Goal: Transaction & Acquisition: Purchase product/service

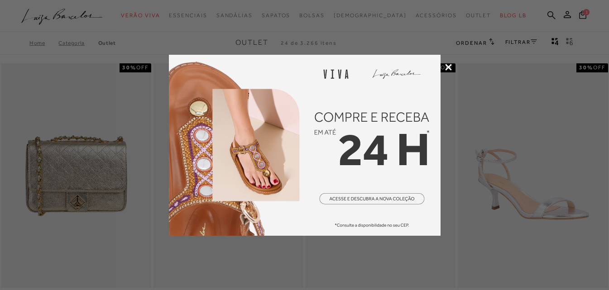
click at [451, 91] on div at bounding box center [304, 145] width 609 height 290
click at [449, 67] on icon at bounding box center [448, 67] width 7 height 7
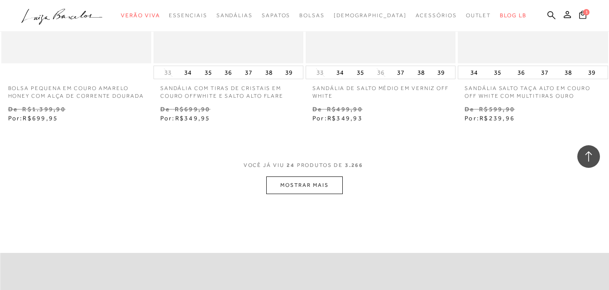
scroll to position [1720, 0]
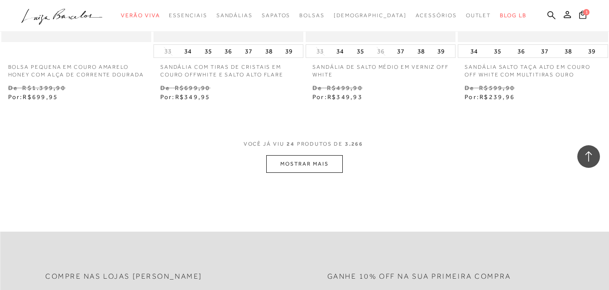
click at [297, 173] on button "MOSTRAR MAIS" at bounding box center [304, 164] width 76 height 18
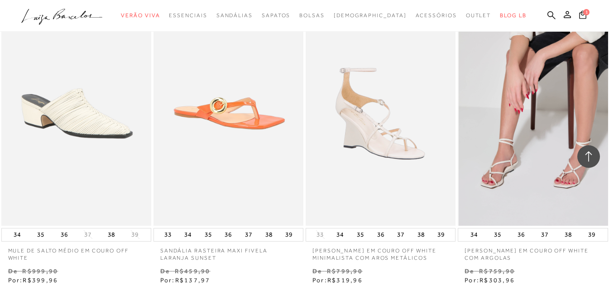
scroll to position [3349, 0]
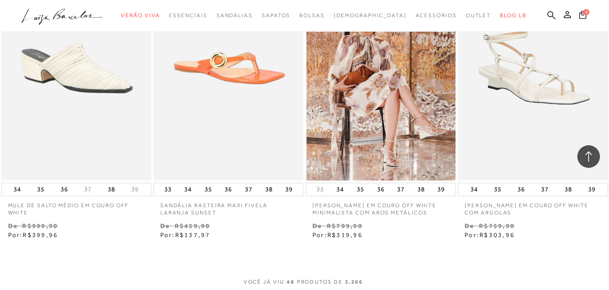
click at [390, 157] on img at bounding box center [380, 68] width 149 height 225
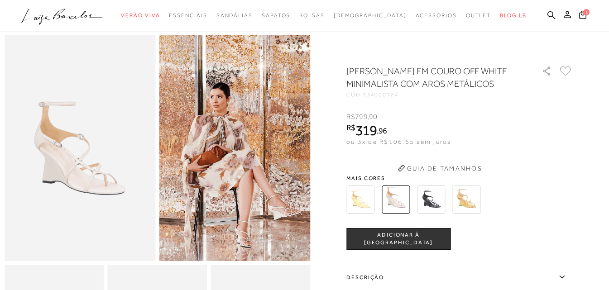
scroll to position [45, 0]
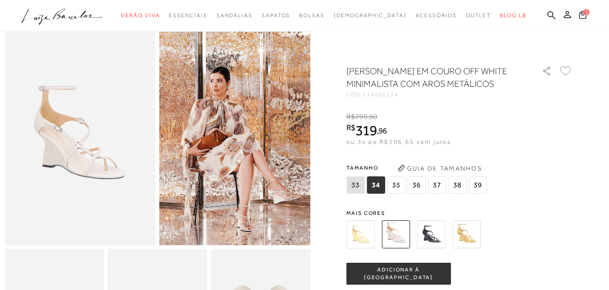
click at [430, 243] on img at bounding box center [431, 234] width 28 height 28
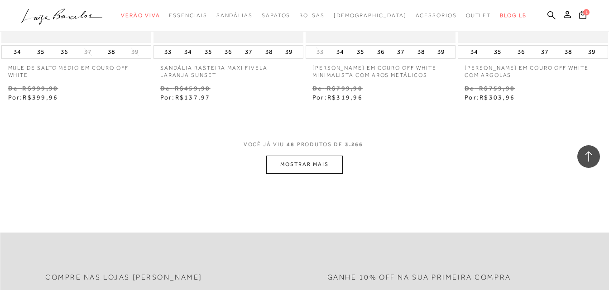
scroll to position [3530, 0]
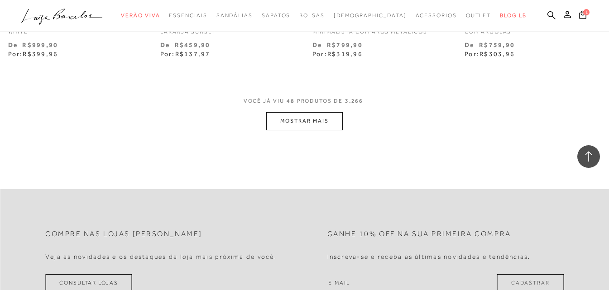
click at [329, 126] on button "MOSTRAR MAIS" at bounding box center [304, 121] width 76 height 18
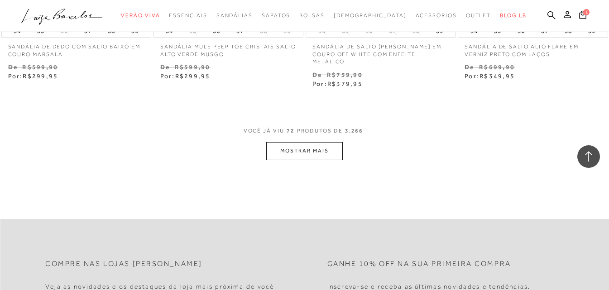
scroll to position [5295, 0]
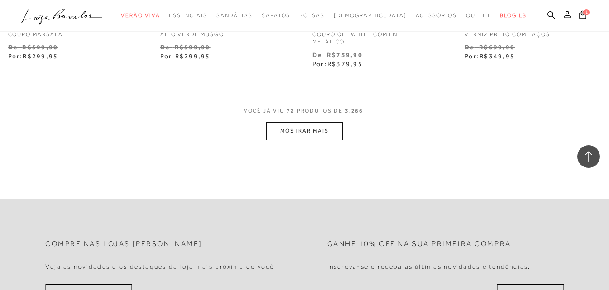
click at [320, 128] on button "MOSTRAR MAIS" at bounding box center [304, 131] width 76 height 18
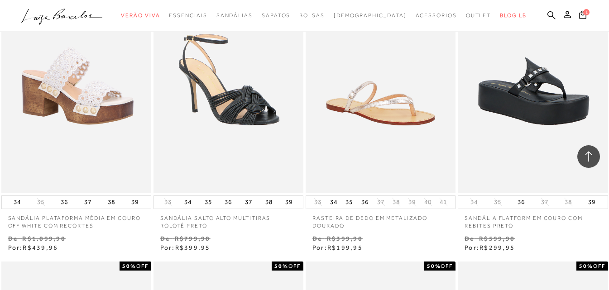
scroll to position [5702, 0]
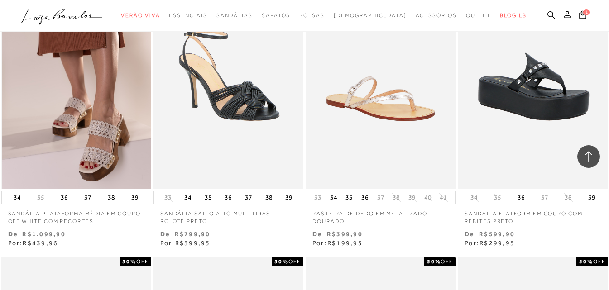
click at [98, 130] on img at bounding box center [76, 76] width 149 height 225
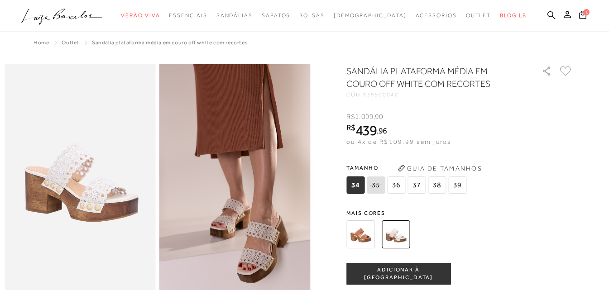
click at [362, 235] on img at bounding box center [360, 234] width 28 height 28
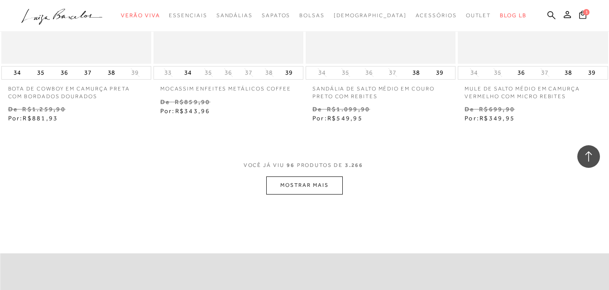
scroll to position [7014, 0]
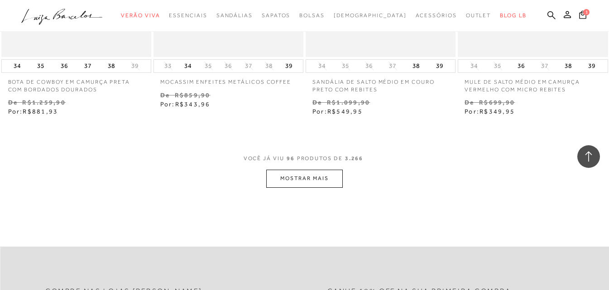
click at [319, 181] on button "MOSTRAR MAIS" at bounding box center [304, 179] width 76 height 18
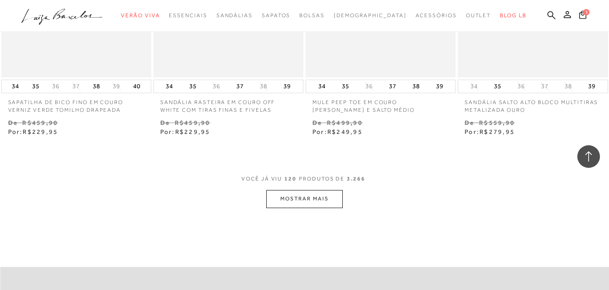
scroll to position [8779, 0]
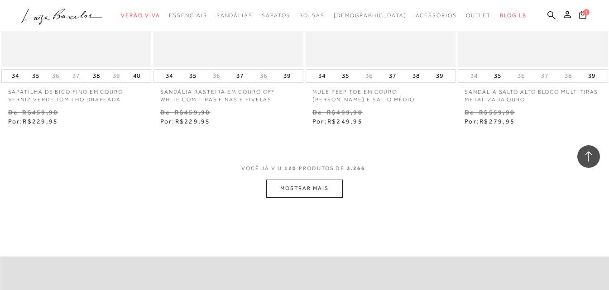
click at [315, 191] on button "MOSTRAR MAIS" at bounding box center [304, 189] width 76 height 18
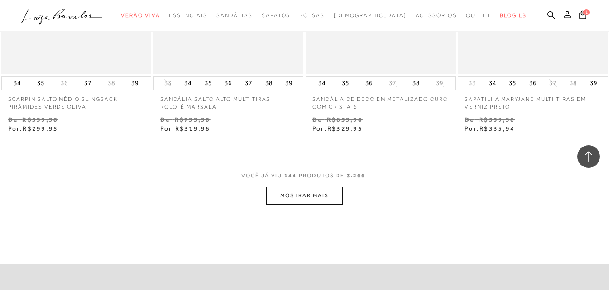
scroll to position [10589, 0]
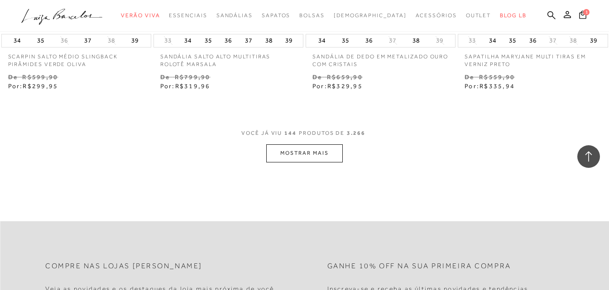
click at [330, 155] on button "MOSTRAR MAIS" at bounding box center [304, 153] width 76 height 18
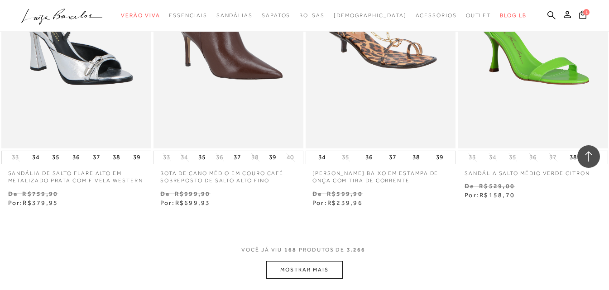
scroll to position [12309, 0]
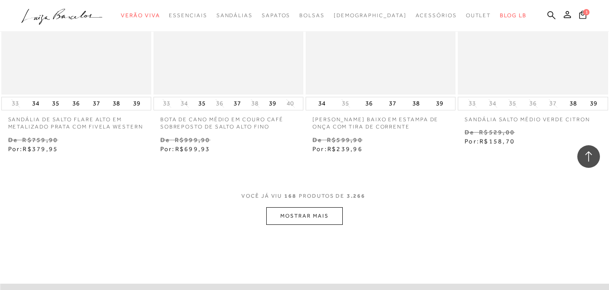
click at [322, 218] on button "MOSTRAR MAIS" at bounding box center [304, 216] width 76 height 18
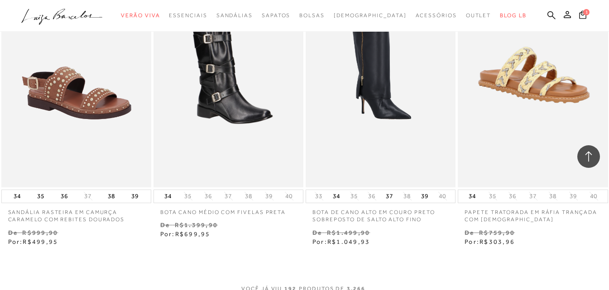
scroll to position [14073, 0]
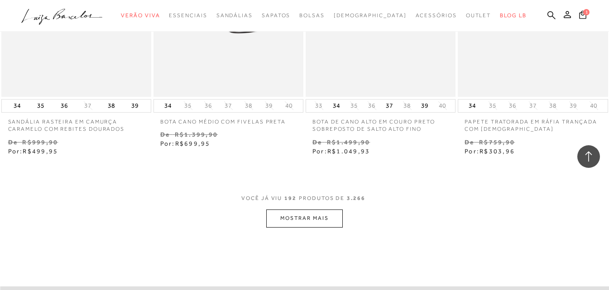
click at [322, 225] on button "MOSTRAR MAIS" at bounding box center [304, 219] width 76 height 18
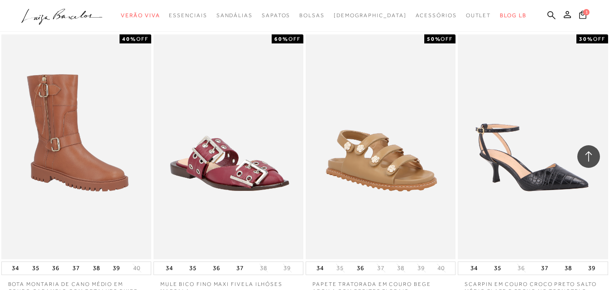
scroll to position [15793, 0]
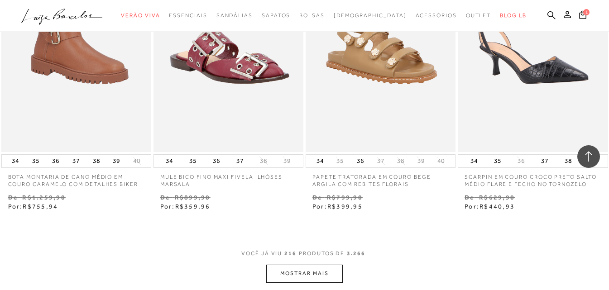
click at [331, 278] on button "MOSTRAR MAIS" at bounding box center [304, 274] width 76 height 18
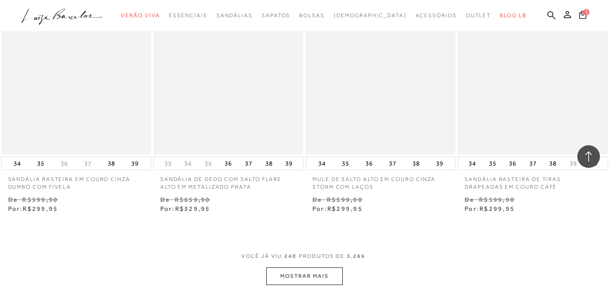
scroll to position [17648, 0]
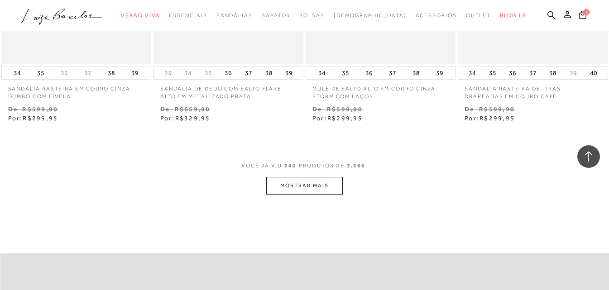
click at [307, 181] on button "MOSTRAR MAIS" at bounding box center [304, 186] width 76 height 18
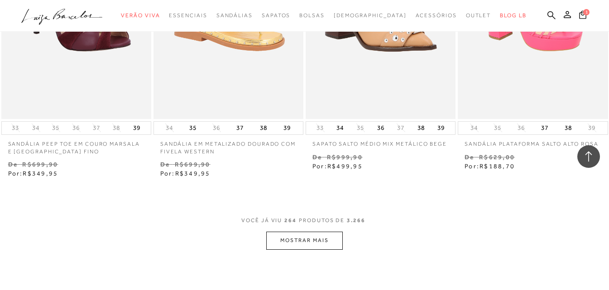
scroll to position [19413, 0]
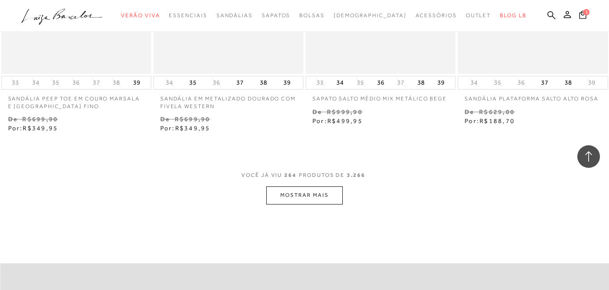
click at [315, 188] on button "MOSTRAR MAIS" at bounding box center [304, 195] width 76 height 18
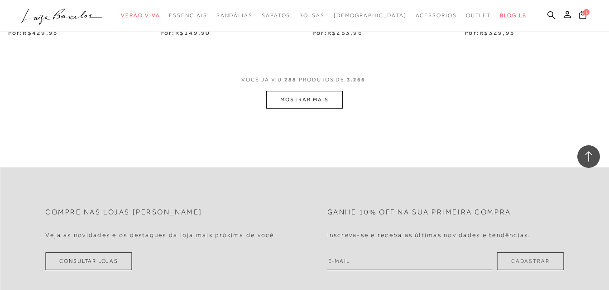
scroll to position [21088, 0]
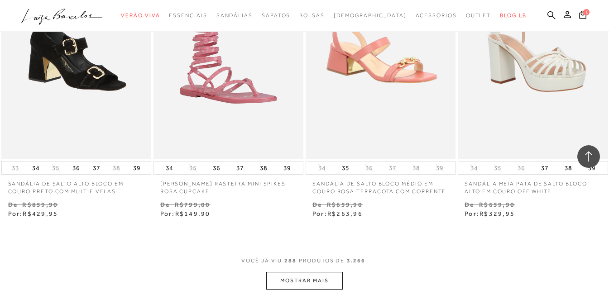
click at [301, 272] on button "MOSTRAR MAIS" at bounding box center [304, 281] width 76 height 18
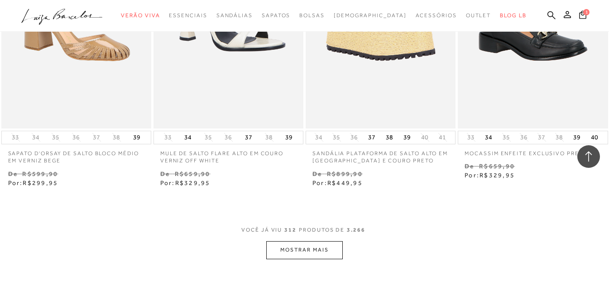
scroll to position [22943, 0]
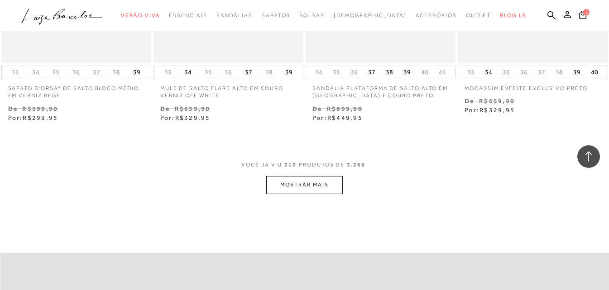
click at [318, 181] on button "MOSTRAR MAIS" at bounding box center [304, 185] width 76 height 18
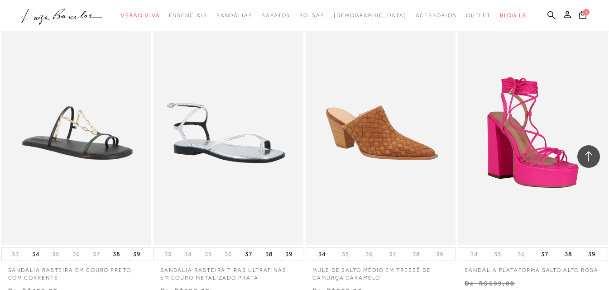
scroll to position [24662, 0]
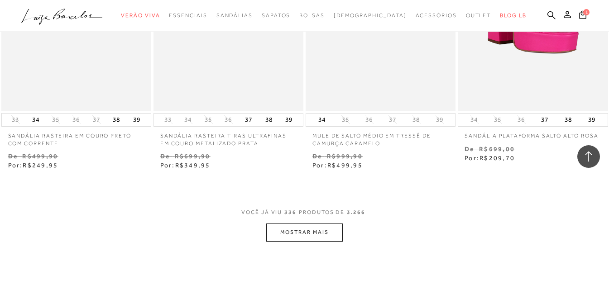
click at [313, 225] on button "MOSTRAR MAIS" at bounding box center [304, 233] width 76 height 18
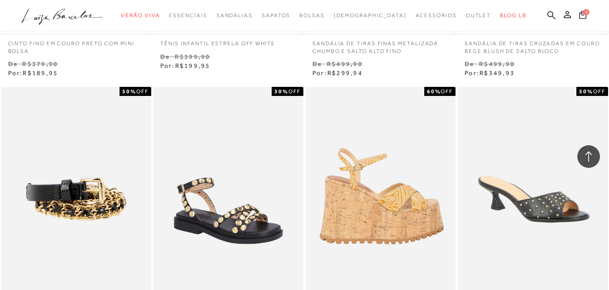
scroll to position [25431, 0]
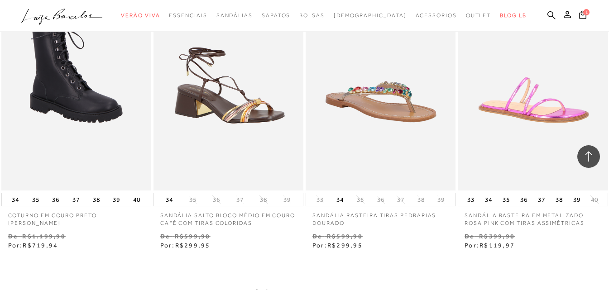
scroll to position [26473, 0]
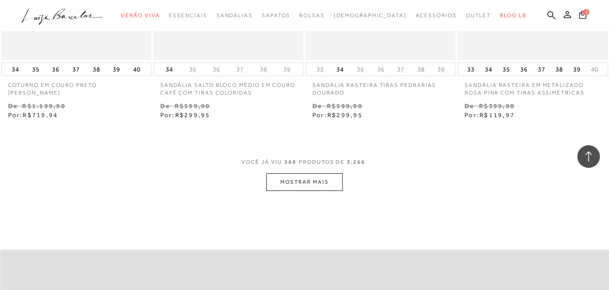
click at [313, 173] on button "MOSTRAR MAIS" at bounding box center [304, 182] width 76 height 18
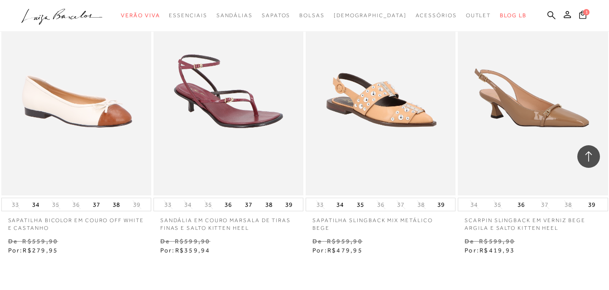
scroll to position [28237, 0]
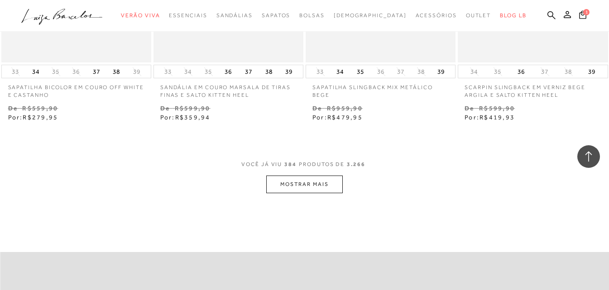
click at [307, 176] on button "MOSTRAR MAIS" at bounding box center [304, 185] width 76 height 18
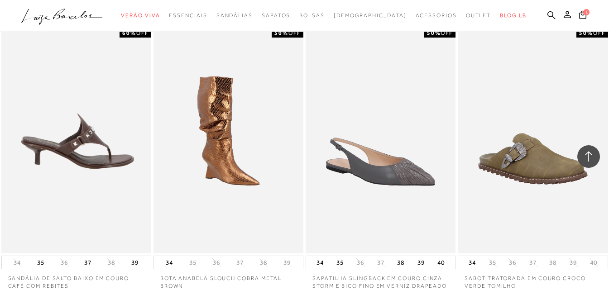
scroll to position [29866, 0]
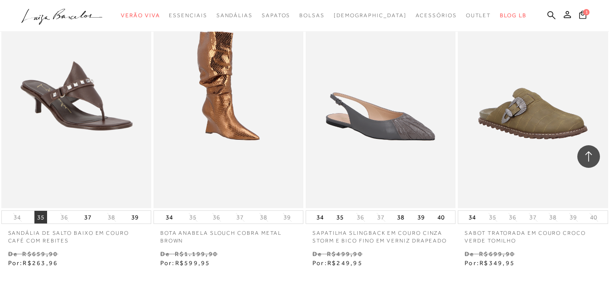
click at [43, 218] on button "35" at bounding box center [40, 217] width 13 height 13
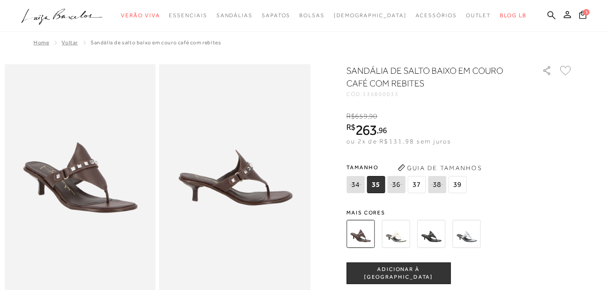
click at [377, 186] on span "35" at bounding box center [376, 184] width 18 height 17
click at [382, 269] on button "ADICIONAR À SACOLA" at bounding box center [398, 273] width 104 height 22
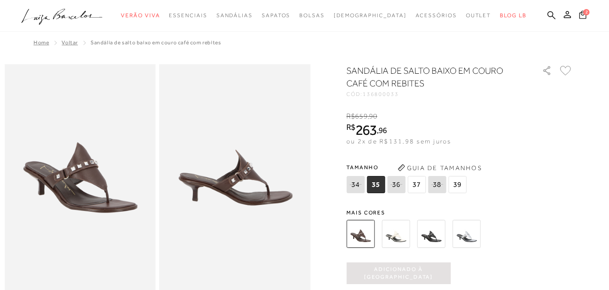
click at [578, 16] on button "2" at bounding box center [582, 16] width 13 height 12
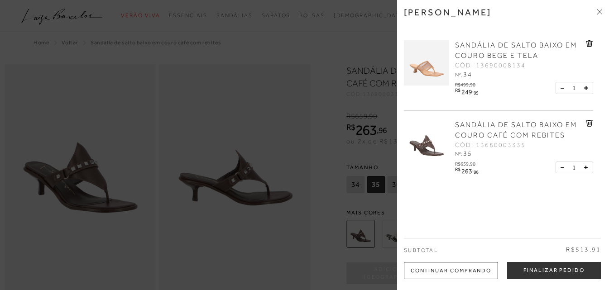
click at [586, 41] on icon at bounding box center [589, 43] width 7 height 7
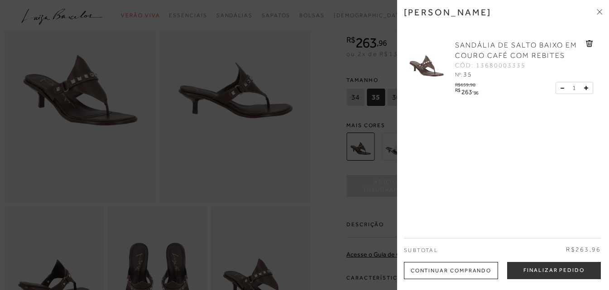
scroll to position [91, 0]
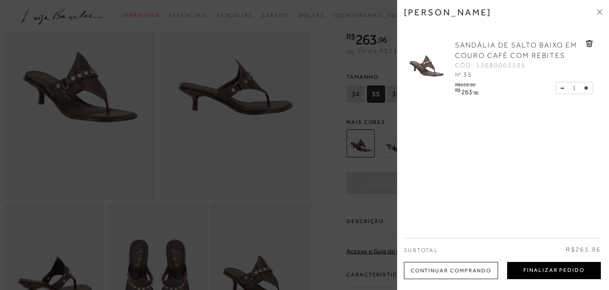
click at [539, 267] on button "Finalizar Pedido" at bounding box center [554, 270] width 94 height 17
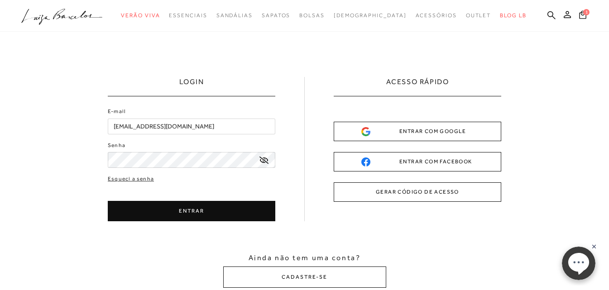
click at [227, 210] on button "ENTRAR" at bounding box center [191, 211] width 167 height 20
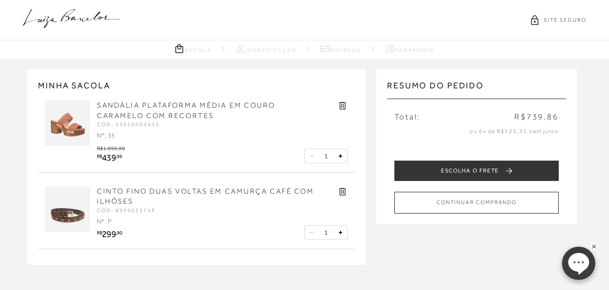
click at [343, 105] on icon at bounding box center [342, 106] width 7 height 8
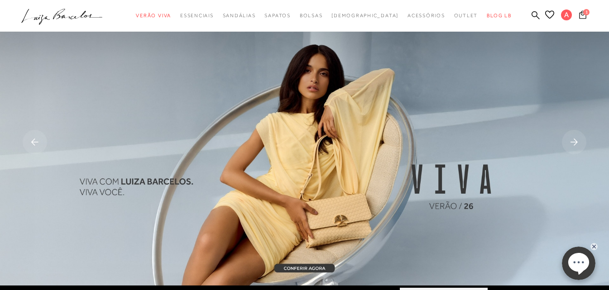
click at [580, 15] on icon at bounding box center [582, 14] width 7 height 8
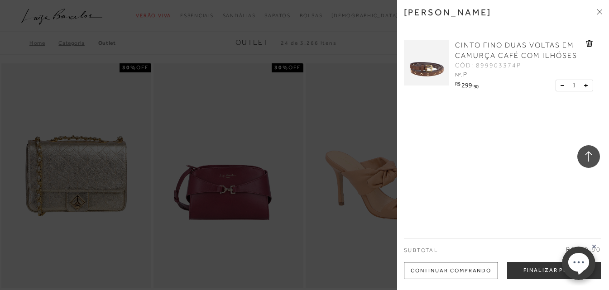
scroll to position [2006, 0]
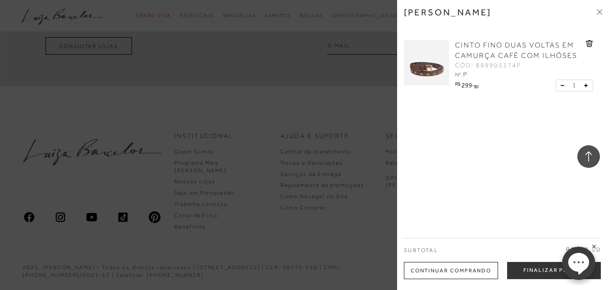
click at [589, 42] on icon at bounding box center [589, 43] width 7 height 7
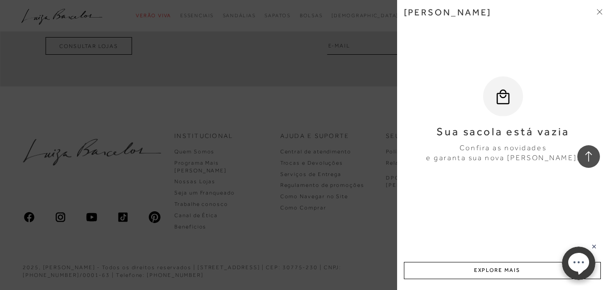
click at [599, 12] on icon at bounding box center [600, 10] width 3 height 3
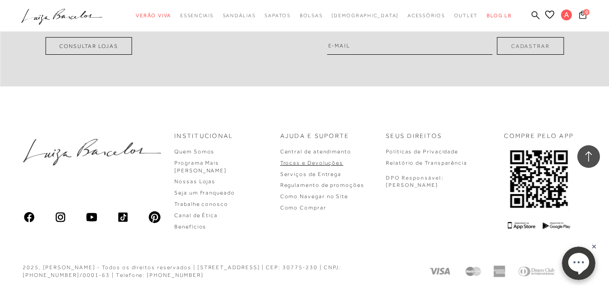
scroll to position [1915, 0]
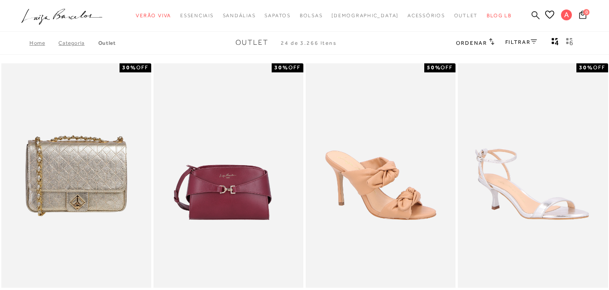
click at [538, 13] on icon at bounding box center [535, 15] width 8 height 9
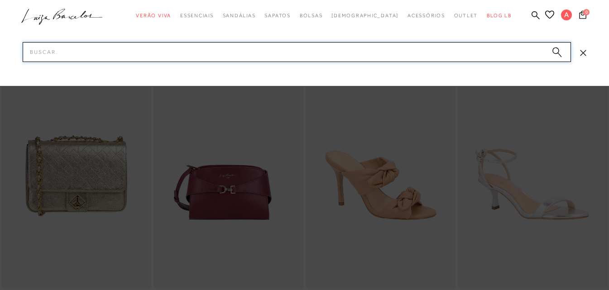
click at [370, 58] on input "Pesquisar" at bounding box center [297, 52] width 548 height 20
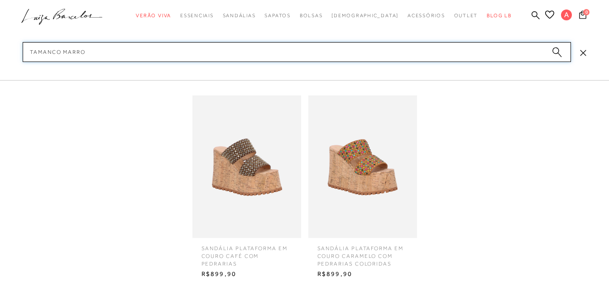
type input "tamanco marrom"
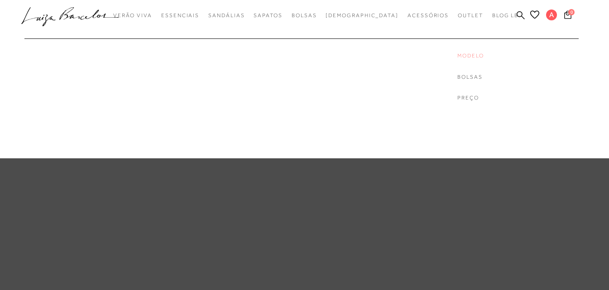
click at [457, 57] on link "Modelo" at bounding box center [493, 56] width 72 height 8
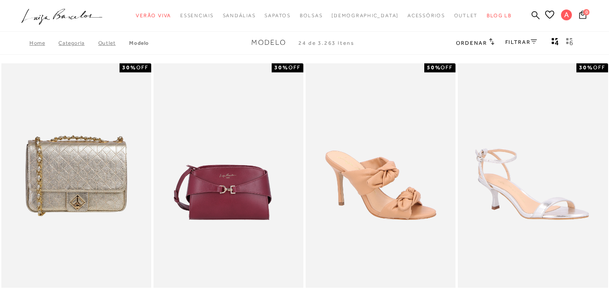
click at [519, 43] on link "FILTRAR" at bounding box center [521, 42] width 32 height 6
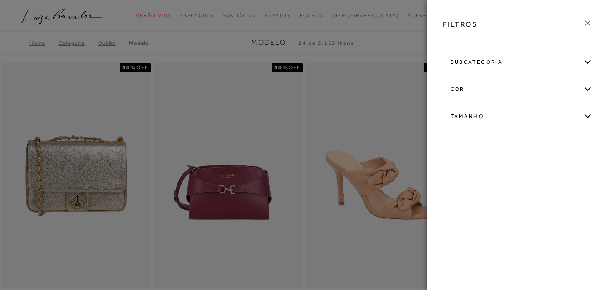
click at [488, 88] on div "cor" at bounding box center [517, 89] width 149 height 24
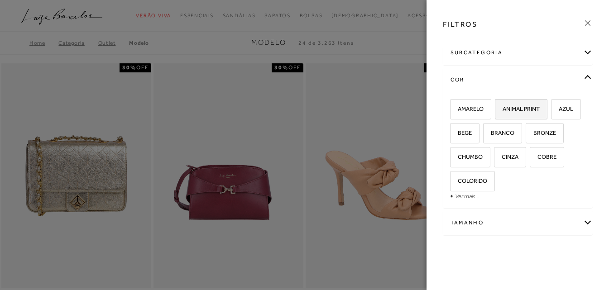
scroll to position [14, 0]
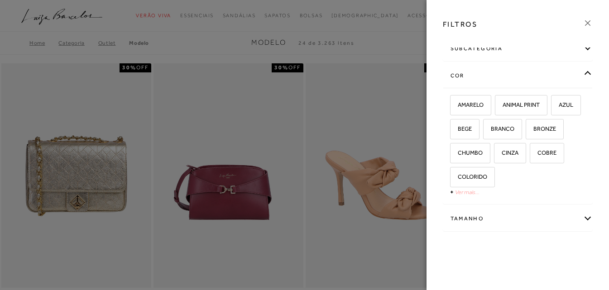
click at [460, 191] on link "Ver mais..." at bounding box center [467, 192] width 24 height 7
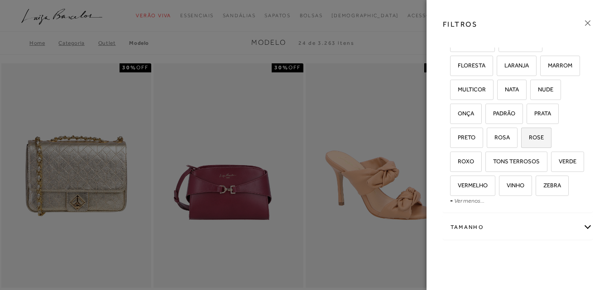
scroll to position [149, 0]
click at [541, 68] on span "MARROM" at bounding box center [556, 65] width 31 height 7
click at [539, 71] on input "MARROM" at bounding box center [543, 66] width 9 height 9
checkbox input "true"
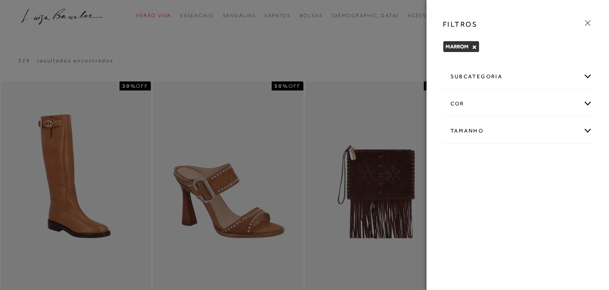
click at [285, 155] on div at bounding box center [304, 145] width 609 height 290
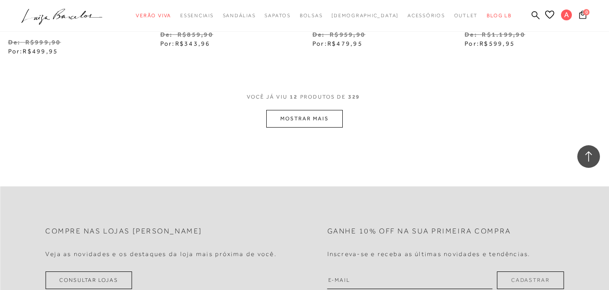
scroll to position [905, 0]
click at [334, 110] on button "MOSTRAR MAIS" at bounding box center [304, 118] width 76 height 18
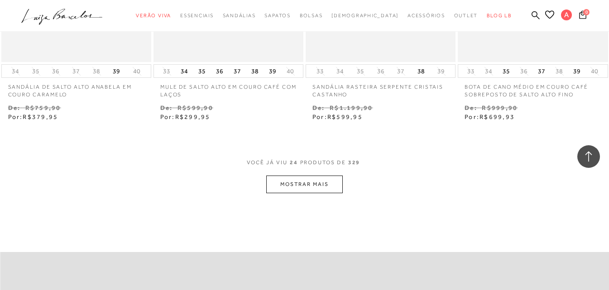
scroll to position [1765, 0]
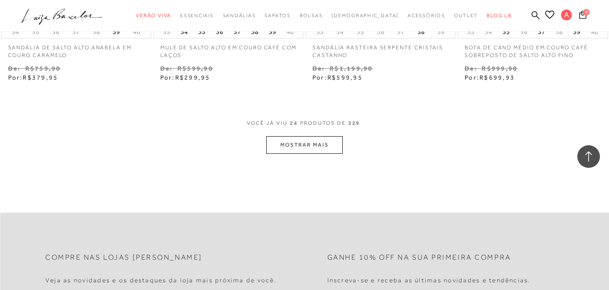
click at [323, 144] on button "MOSTRAR MAIS" at bounding box center [304, 145] width 76 height 18
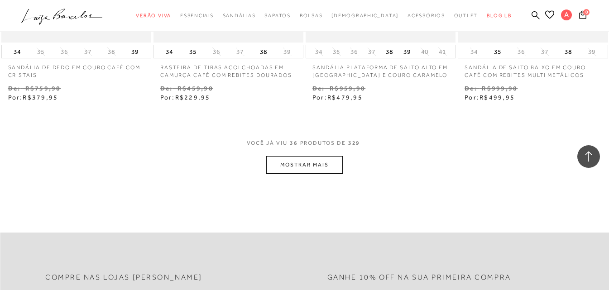
scroll to position [2670, 0]
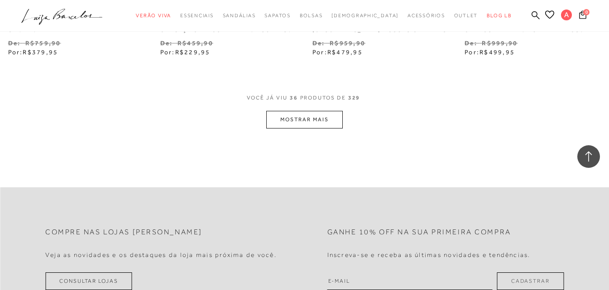
click at [330, 115] on button "MOSTRAR MAIS" at bounding box center [304, 120] width 76 height 18
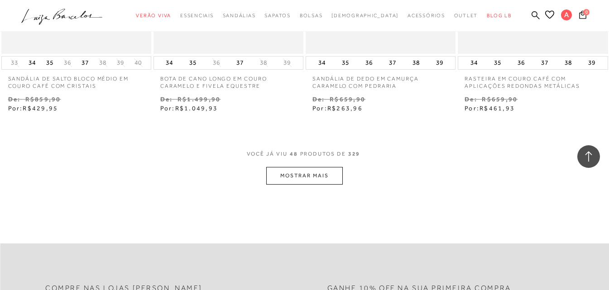
scroll to position [3530, 0]
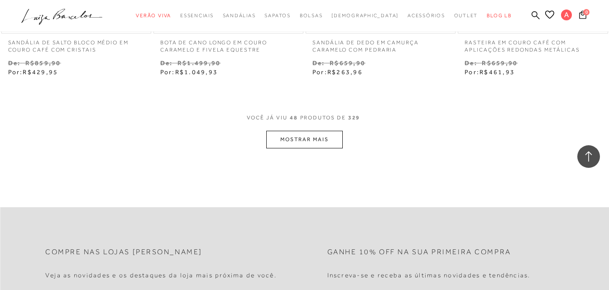
click at [312, 144] on button "MOSTRAR MAIS" at bounding box center [304, 140] width 76 height 18
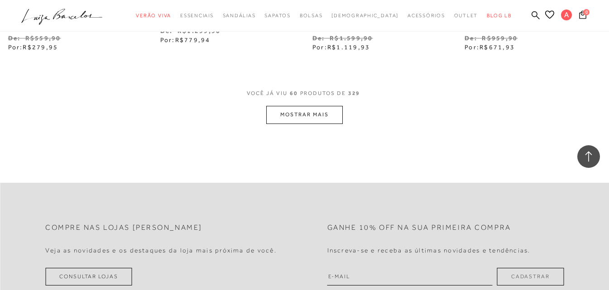
scroll to position [4435, 0]
click at [332, 119] on button "MOSTRAR MAIS" at bounding box center [304, 114] width 76 height 18
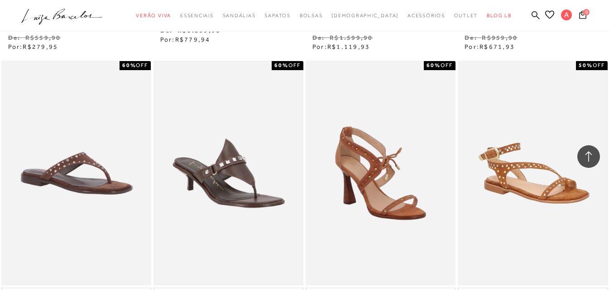
click at [230, 167] on img at bounding box center [228, 173] width 148 height 222
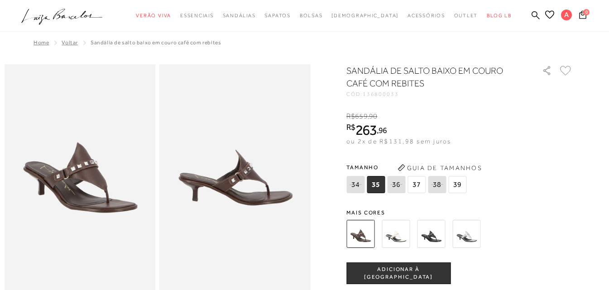
click at [400, 269] on button "ADICIONAR À [GEOGRAPHIC_DATA]" at bounding box center [398, 273] width 104 height 22
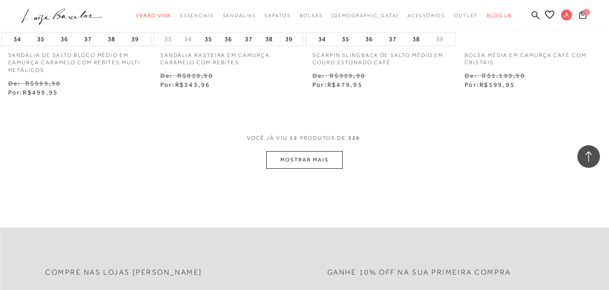
scroll to position [860, 0]
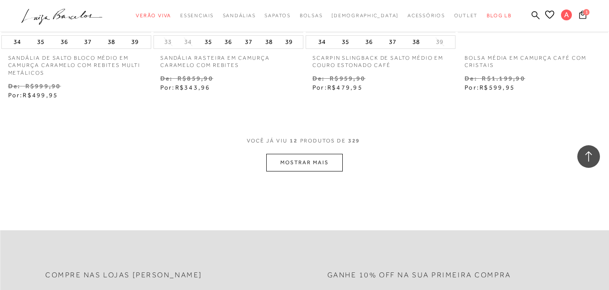
click at [302, 161] on button "MOSTRAR MAIS" at bounding box center [304, 163] width 76 height 18
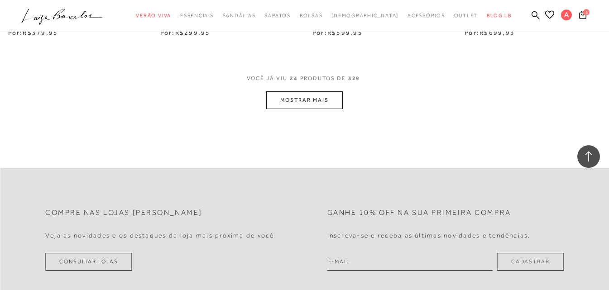
scroll to position [1810, 0]
click at [323, 99] on button "MOSTRAR MAIS" at bounding box center [304, 100] width 76 height 18
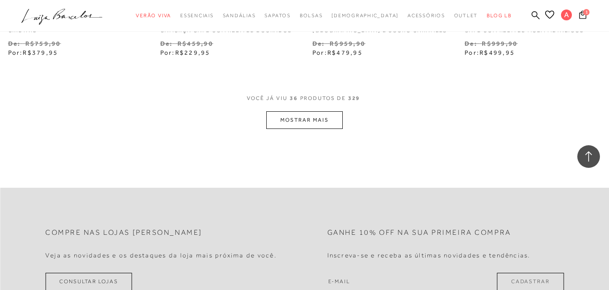
scroll to position [2670, 0]
click at [323, 120] on button "MOSTRAR MAIS" at bounding box center [304, 120] width 76 height 18
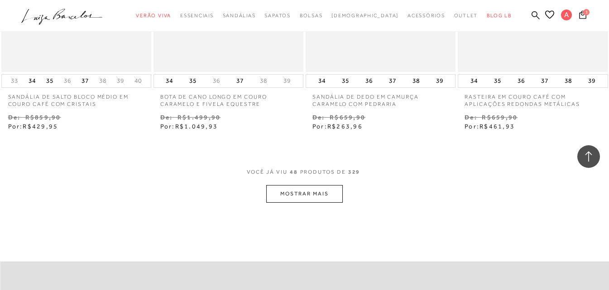
scroll to position [3530, 0]
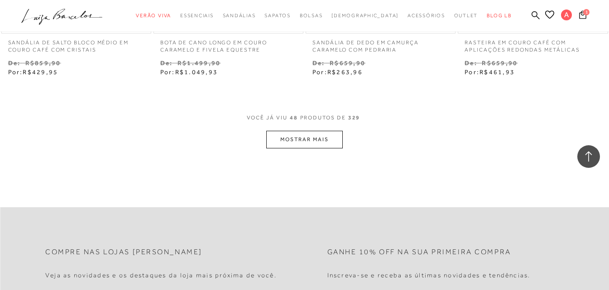
click at [321, 138] on button "MOSTRAR MAIS" at bounding box center [304, 140] width 76 height 18
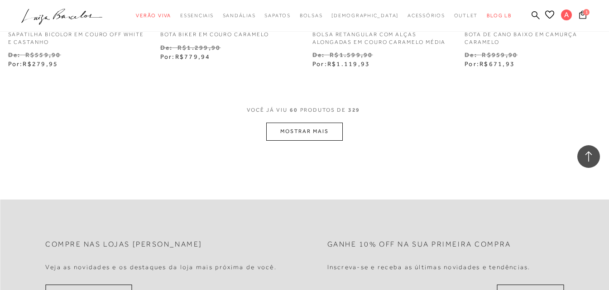
scroll to position [4435, 0]
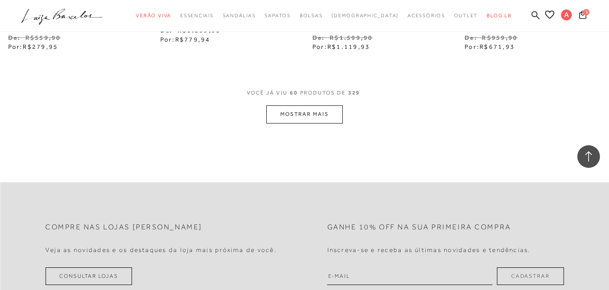
click at [321, 119] on button "MOSTRAR MAIS" at bounding box center [304, 114] width 76 height 18
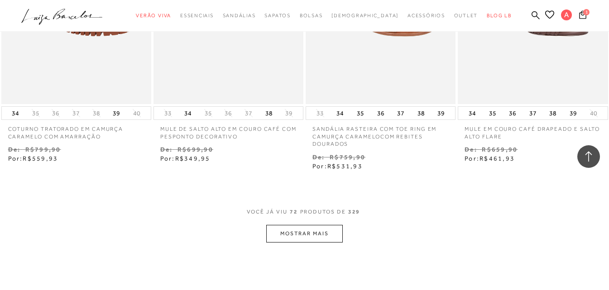
scroll to position [5249, 0]
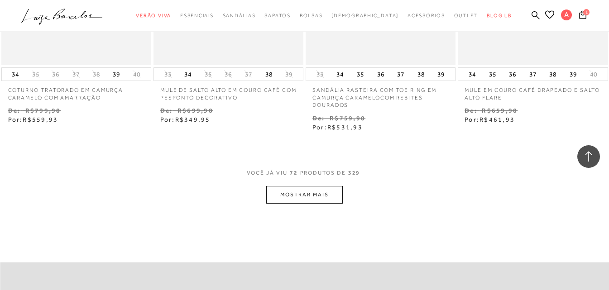
click at [312, 191] on button "MOSTRAR MAIS" at bounding box center [304, 195] width 76 height 18
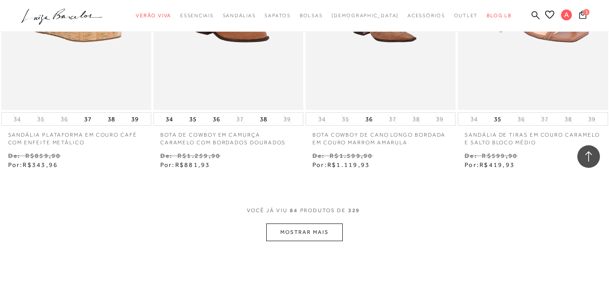
scroll to position [6200, 0]
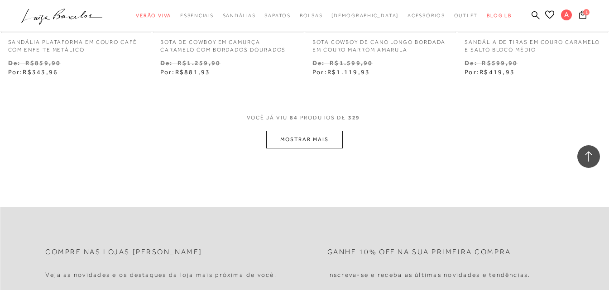
click at [334, 140] on button "MOSTRAR MAIS" at bounding box center [304, 140] width 76 height 18
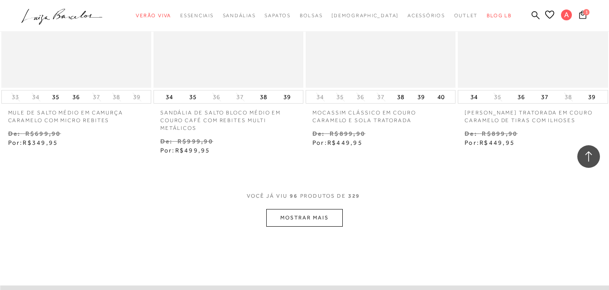
scroll to position [7059, 0]
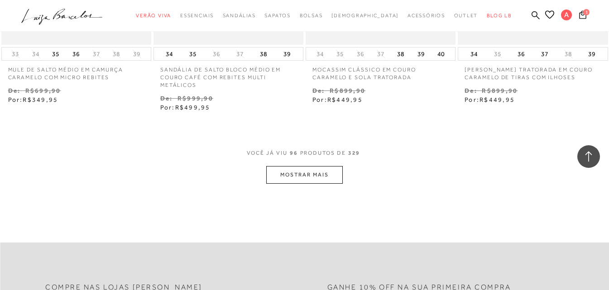
click at [323, 175] on button "MOSTRAR MAIS" at bounding box center [304, 175] width 76 height 18
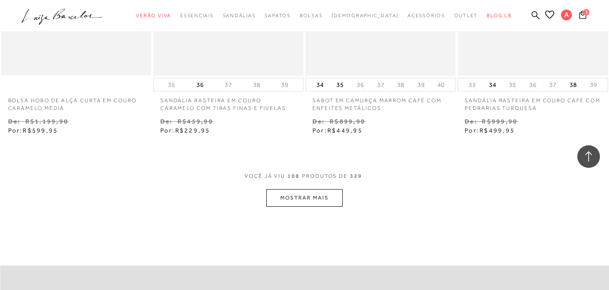
scroll to position [7919, 0]
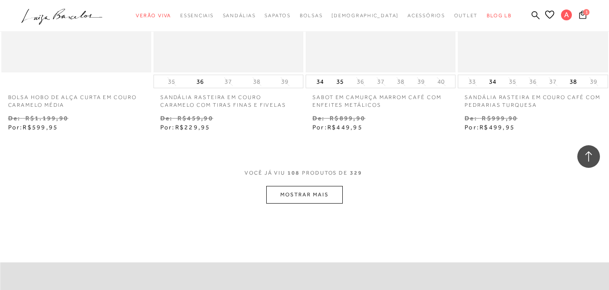
click at [326, 200] on button "MOSTRAR MAIS" at bounding box center [304, 195] width 76 height 18
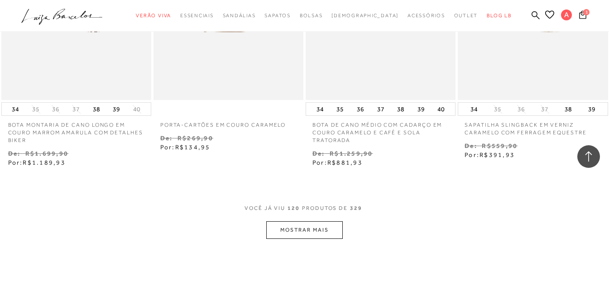
scroll to position [8824, 0]
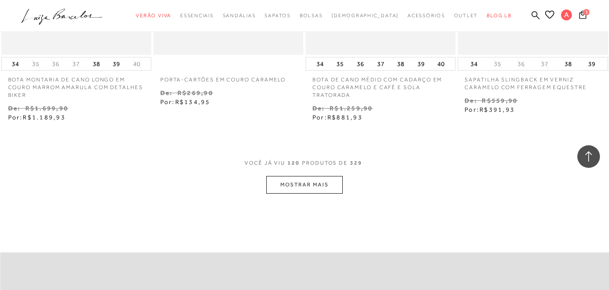
click at [336, 187] on button "MOSTRAR MAIS" at bounding box center [304, 185] width 76 height 18
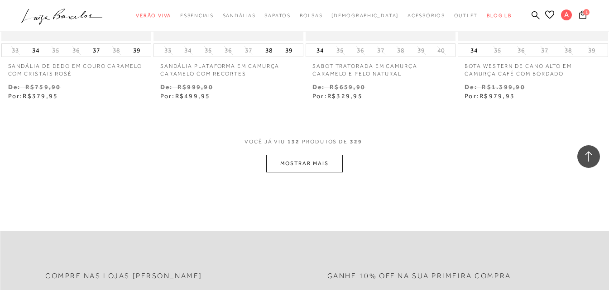
scroll to position [9729, 0]
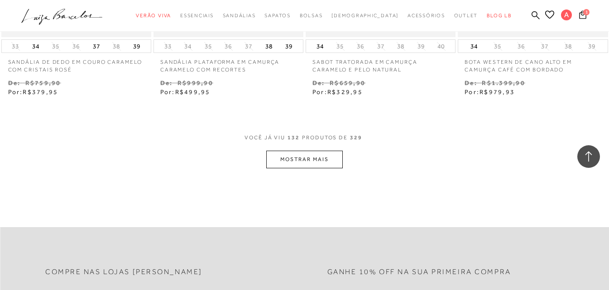
click at [322, 160] on button "MOSTRAR MAIS" at bounding box center [304, 160] width 76 height 18
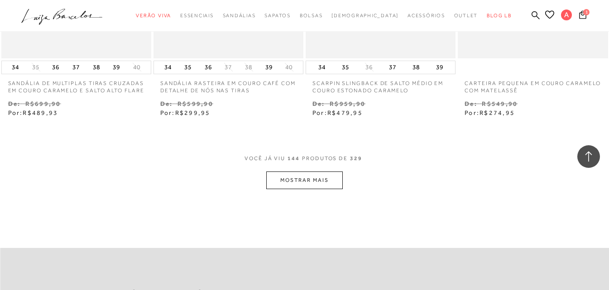
scroll to position [10589, 0]
click at [328, 188] on button "MOSTRAR MAIS" at bounding box center [304, 180] width 76 height 18
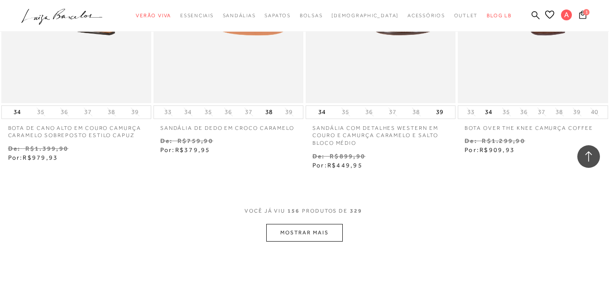
scroll to position [11449, 0]
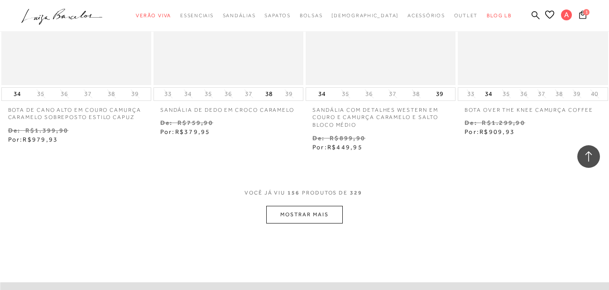
click at [327, 224] on button "MOSTRAR MAIS" at bounding box center [304, 215] width 76 height 18
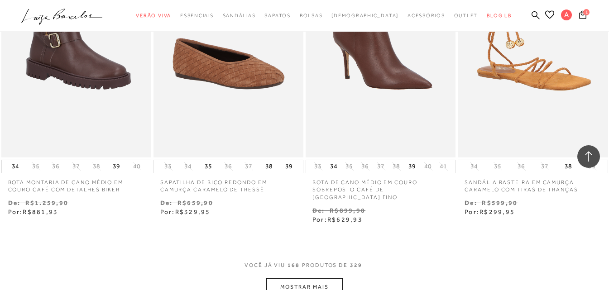
scroll to position [12354, 0]
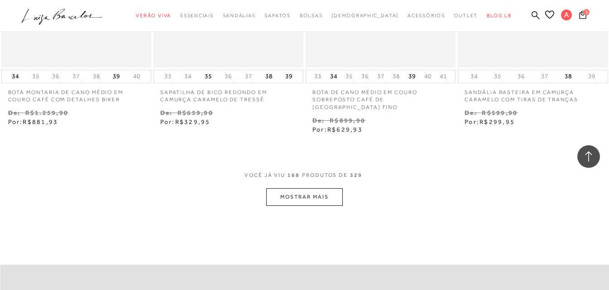
click at [323, 194] on button "MOSTRAR MAIS" at bounding box center [304, 197] width 76 height 18
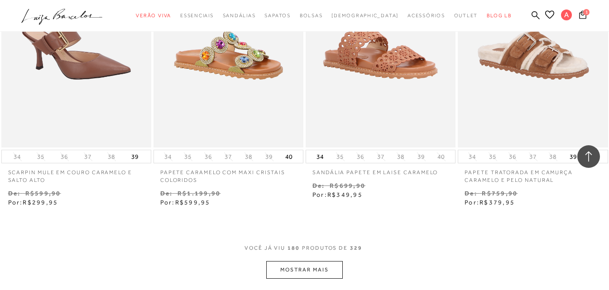
scroll to position [13259, 0]
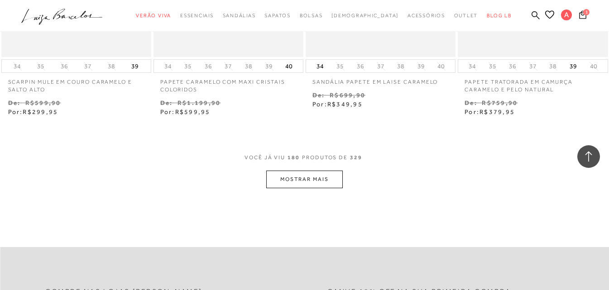
click at [324, 181] on button "MOSTRAR MAIS" at bounding box center [304, 180] width 76 height 18
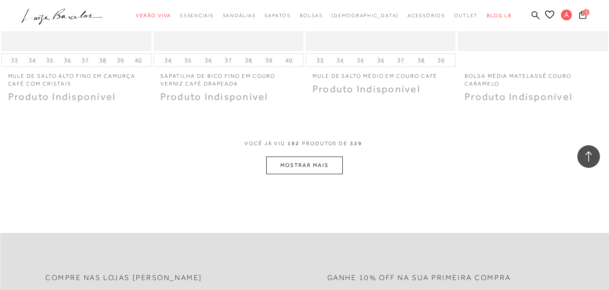
scroll to position [14164, 0]
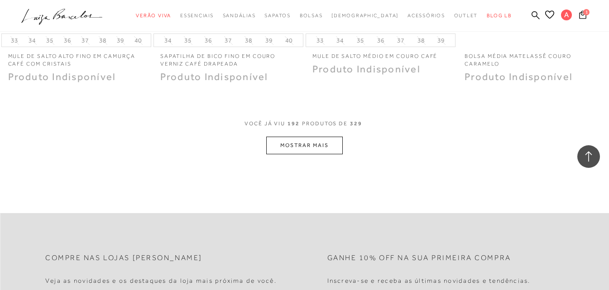
click at [319, 151] on button "MOSTRAR MAIS" at bounding box center [304, 146] width 76 height 18
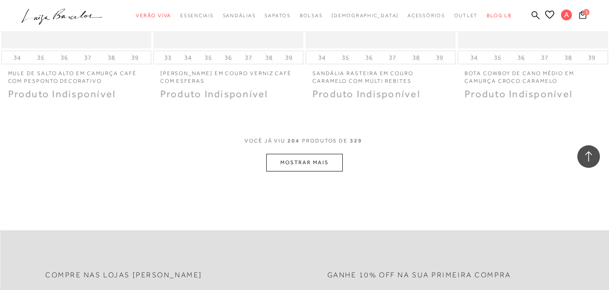
scroll to position [15024, 0]
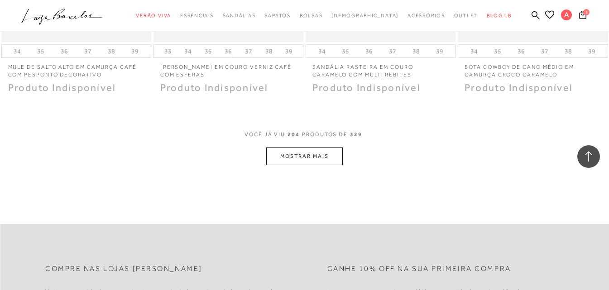
click at [319, 151] on button "MOSTRAR MAIS" at bounding box center [304, 157] width 76 height 18
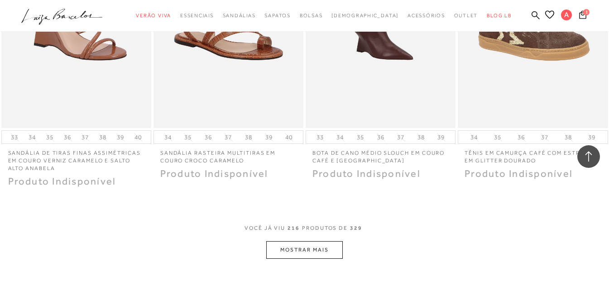
scroll to position [15884, 0]
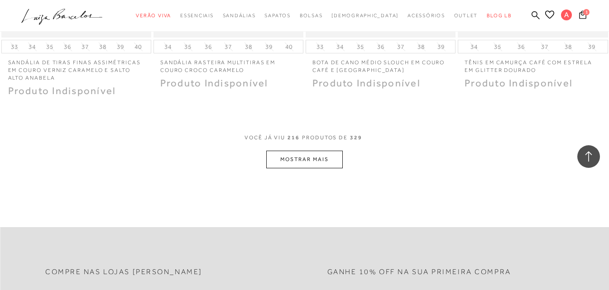
click at [318, 157] on button "MOSTRAR MAIS" at bounding box center [304, 160] width 76 height 18
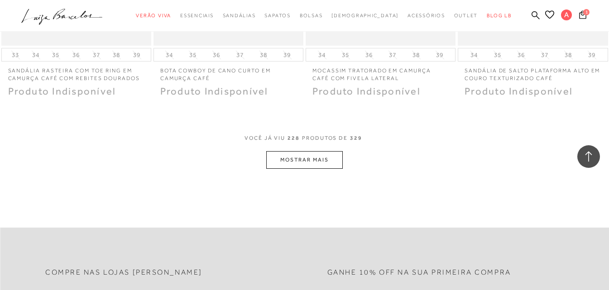
scroll to position [16743, 0]
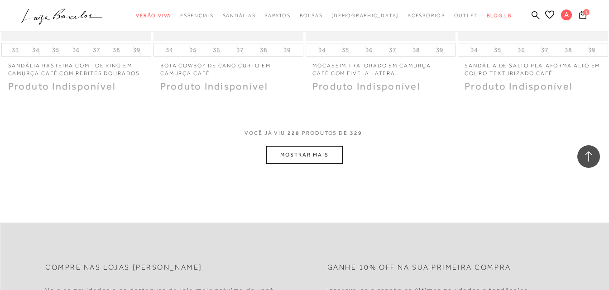
click at [318, 157] on button "MOSTRAR MAIS" at bounding box center [304, 155] width 76 height 18
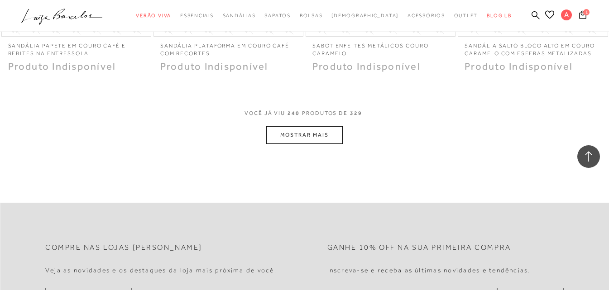
scroll to position [17648, 0]
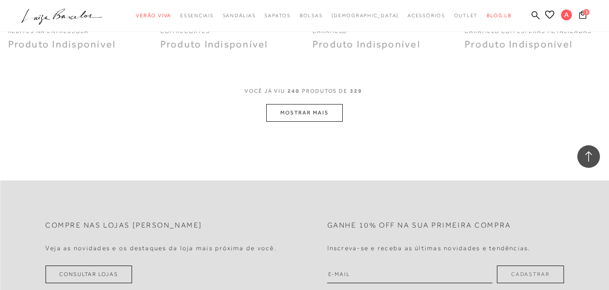
click at [320, 120] on button "MOSTRAR MAIS" at bounding box center [304, 113] width 76 height 18
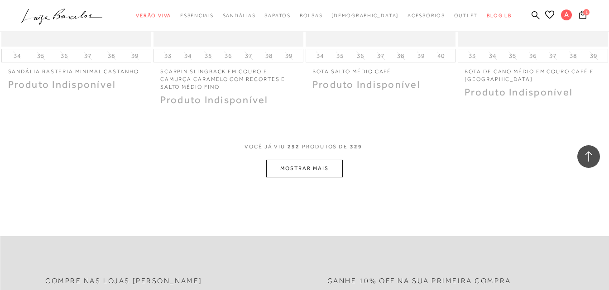
scroll to position [18463, 0]
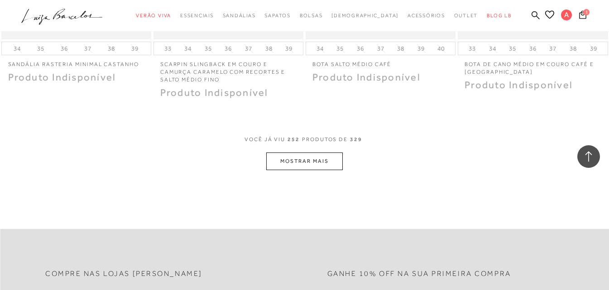
click at [324, 159] on button "MOSTRAR MAIS" at bounding box center [304, 161] width 76 height 18
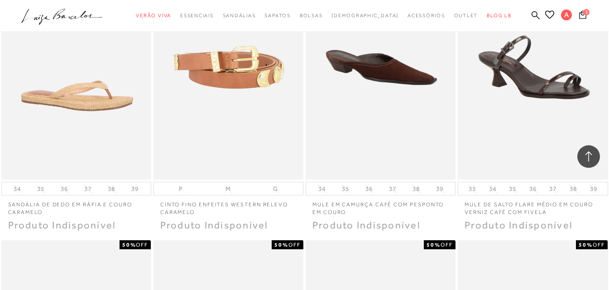
scroll to position [18915, 0]
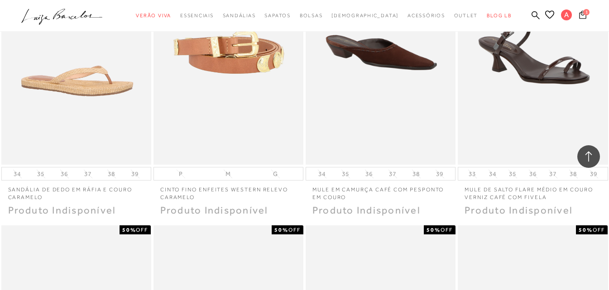
click at [586, 13] on span "1" at bounding box center [586, 12] width 6 height 6
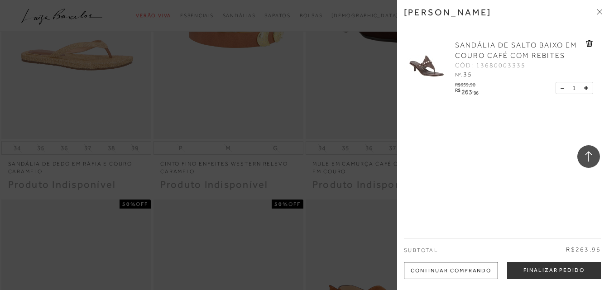
scroll to position [18961, 0]
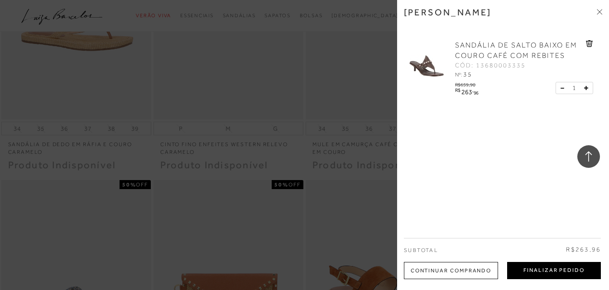
click at [542, 269] on button "Finalizar Pedido" at bounding box center [554, 270] width 94 height 17
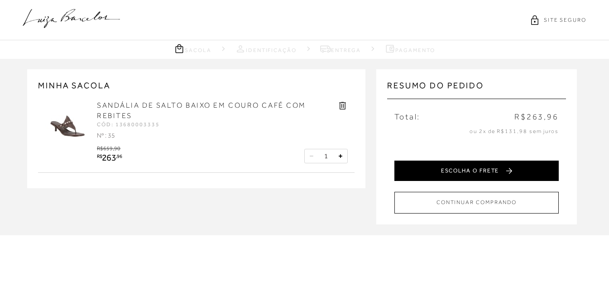
click at [486, 172] on button "ESCOLHA O FRETE" at bounding box center [476, 171] width 164 height 20
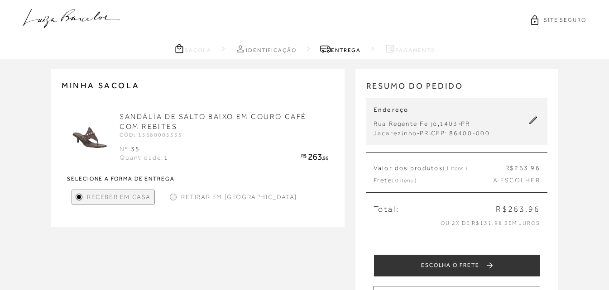
scroll to position [45, 0]
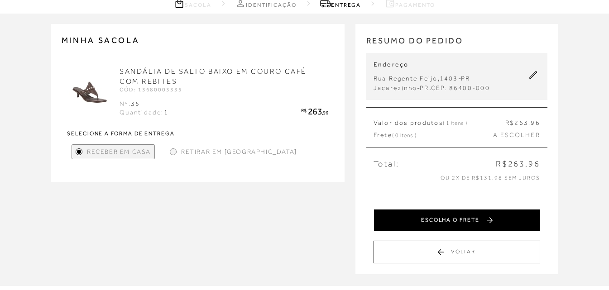
click at [432, 217] on button "ESCOLHA O FRETE" at bounding box center [456, 220] width 167 height 23
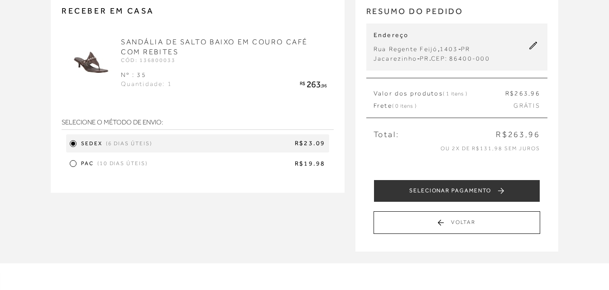
scroll to position [91, 0]
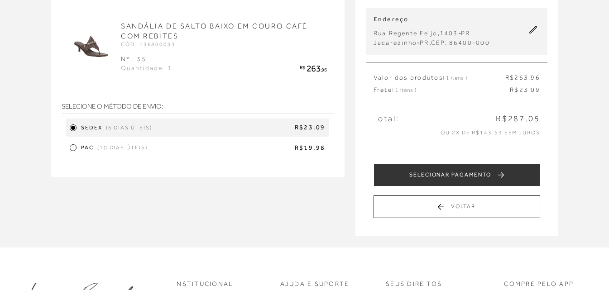
click at [74, 149] on div at bounding box center [73, 148] width 4 height 4
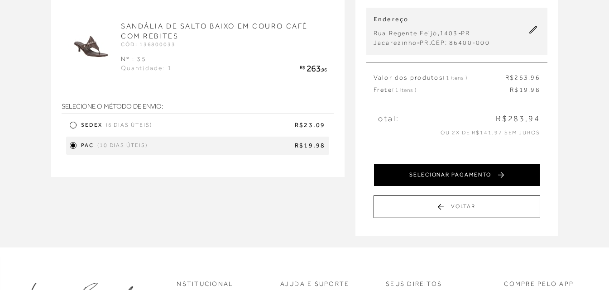
click at [459, 175] on button "SELECIONAR PAGAMENTO" at bounding box center [456, 175] width 167 height 23
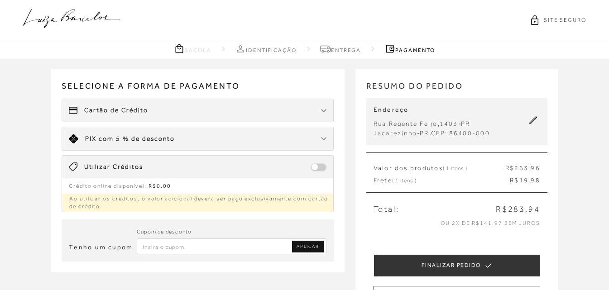
click at [265, 110] on div "Cartão de Crédito" at bounding box center [197, 110] width 271 height 23
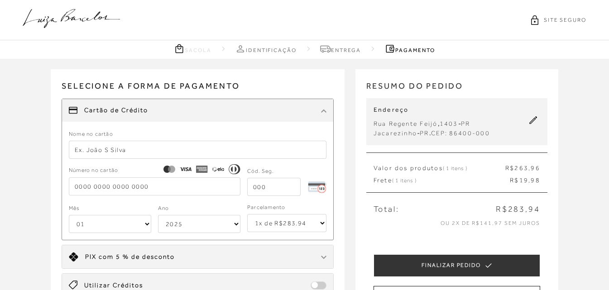
click at [320, 222] on select "1x de R$283.94 2x de R$141.97 sem juros 3x de R$94.65 sem juros 4x de R$70.99 s…" at bounding box center [286, 223] width 79 height 18
select select "6"
click at [247, 214] on select "1x de R$283.94 2x de R$141.97 sem juros 3x de R$94.65 sem juros 4x de R$70.99 s…" at bounding box center [286, 223] width 79 height 18
click at [323, 221] on select "1x de R$283.94 2x de R$141.97 sem juros 3x de R$94.65 sem juros 4x de R$70.99 s…" at bounding box center [286, 223] width 79 height 18
click at [247, 214] on select "1x de R$283.94 2x de R$141.97 sem juros 3x de R$94.65 sem juros 4x de R$70.99 s…" at bounding box center [286, 223] width 79 height 18
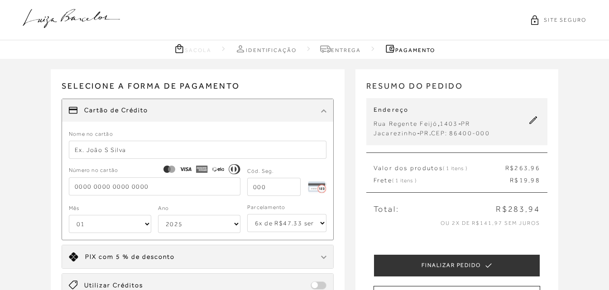
click at [139, 145] on input "text" at bounding box center [197, 150] width 257 height 18
type input "[PERSON_NAME]"
click at [158, 189] on input "tel" at bounding box center [155, 186] width 172 height 18
click at [110, 224] on div "Mês 01 02 03 04 05 06 07 08 09 10 11 12" at bounding box center [110, 218] width 82 height 30
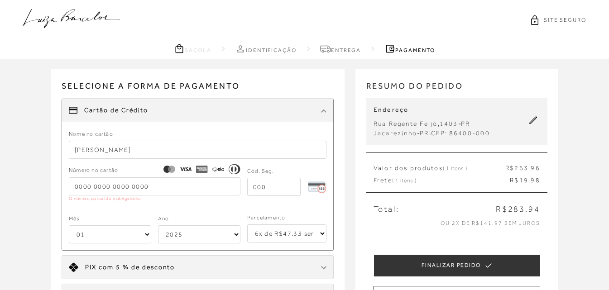
select select "07"
click at [69, 225] on select "01 02 03 04 05 06 07 08 09 10 11 12" at bounding box center [110, 234] width 82 height 18
click at [234, 236] on select "2025 2026 2027 2028 2029 2030 2031 2032 2033 2034 2035 2036 2037 2038 2039 2040…" at bounding box center [199, 234] width 82 height 18
select select "2028"
click at [158, 225] on select "2025 2026 2027 2028 2029 2030 2031 2032 2033 2034 2035 2036 2037 2038 2039 2040…" at bounding box center [199, 234] width 82 height 18
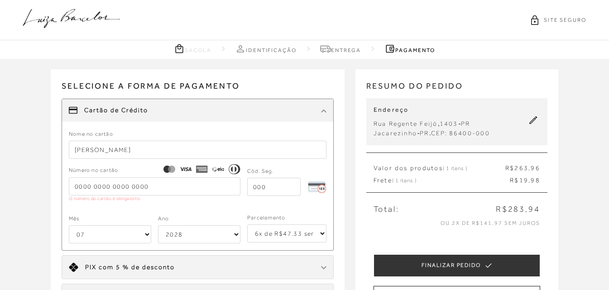
click at [153, 190] on input "tel" at bounding box center [155, 186] width 172 height 18
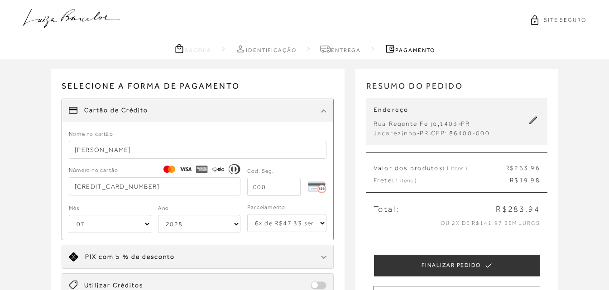
type input "[CREDIT_CARD_NUMBER]"
click at [284, 193] on input "tel" at bounding box center [273, 187] width 53 height 18
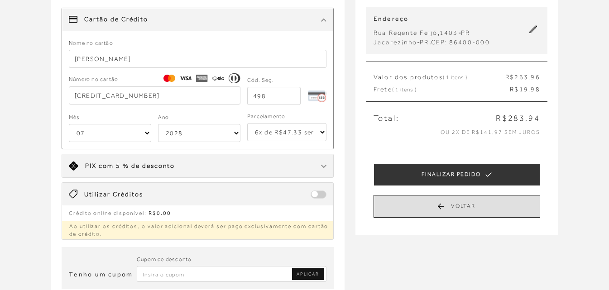
scroll to position [91, 0]
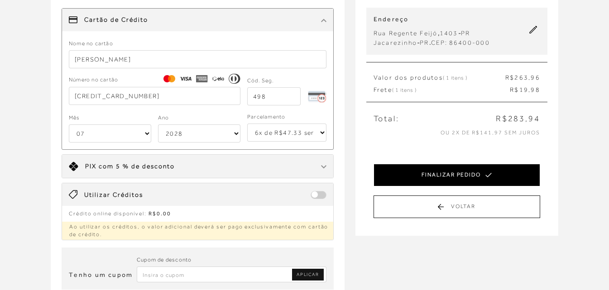
type input "498"
click at [436, 173] on button "FINALIZAR PEDIDO" at bounding box center [456, 175] width 167 height 23
select select "07"
select select "2028"
select select "6"
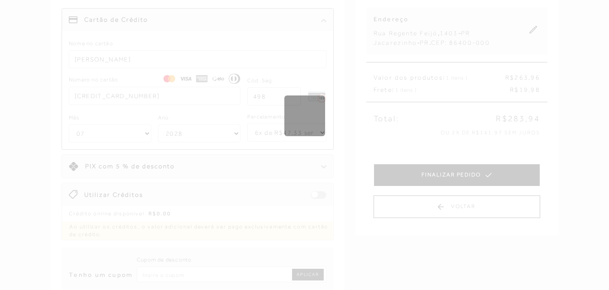
scroll to position [0, 0]
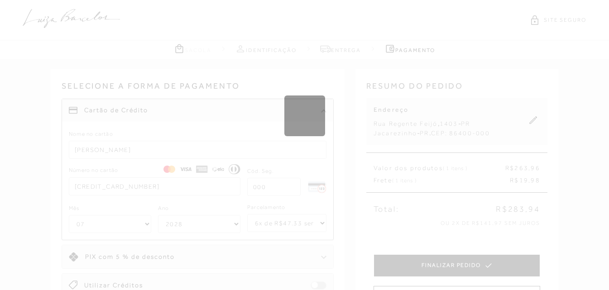
select select "1"
